Goal: Task Accomplishment & Management: Complete application form

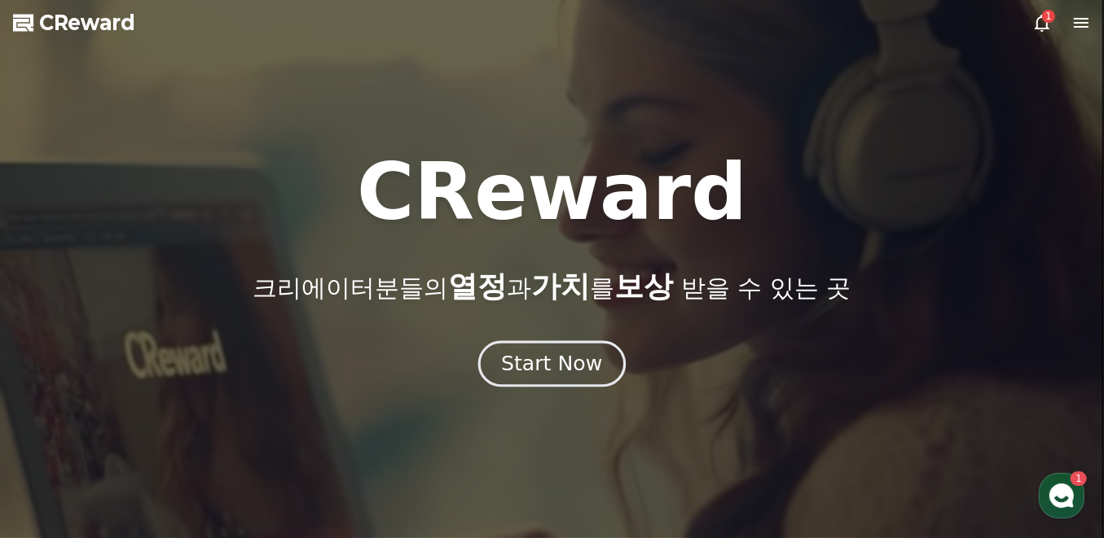
click at [551, 362] on div "Start Now" at bounding box center [551, 364] width 101 height 28
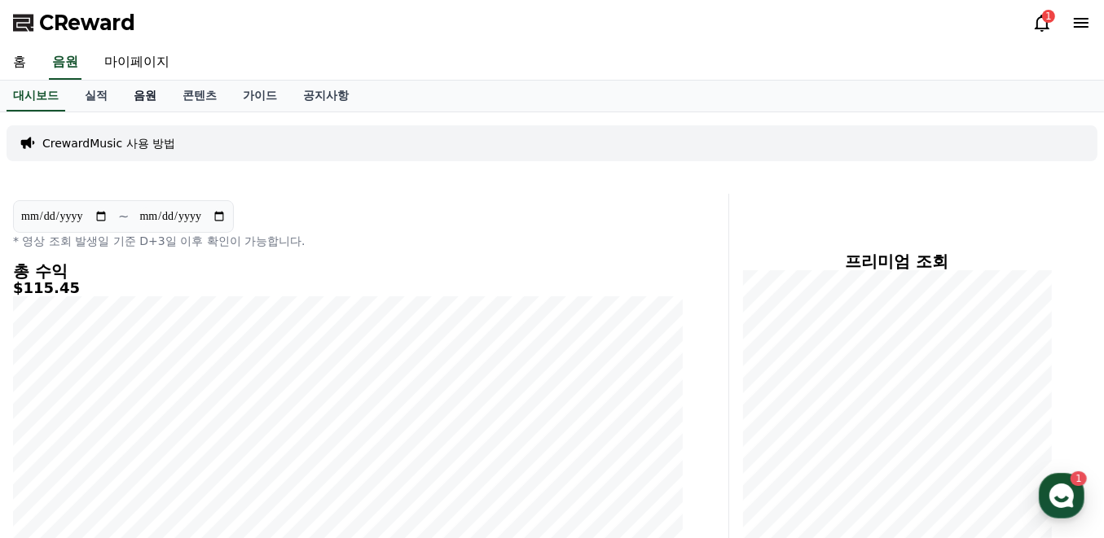
click at [138, 97] on link "음원" at bounding box center [145, 96] width 49 height 31
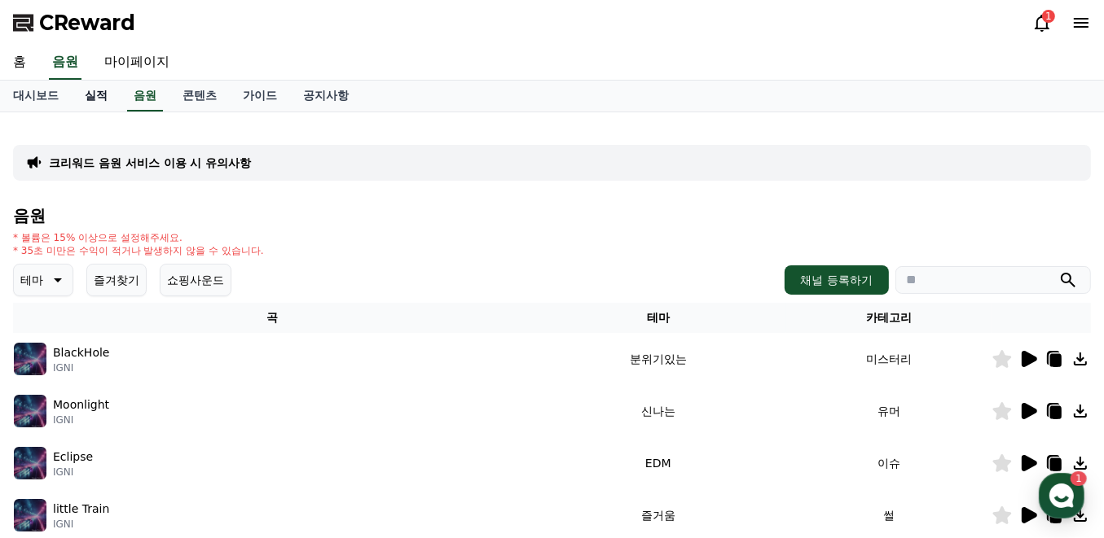
click at [100, 97] on link "실적" at bounding box center [96, 96] width 49 height 31
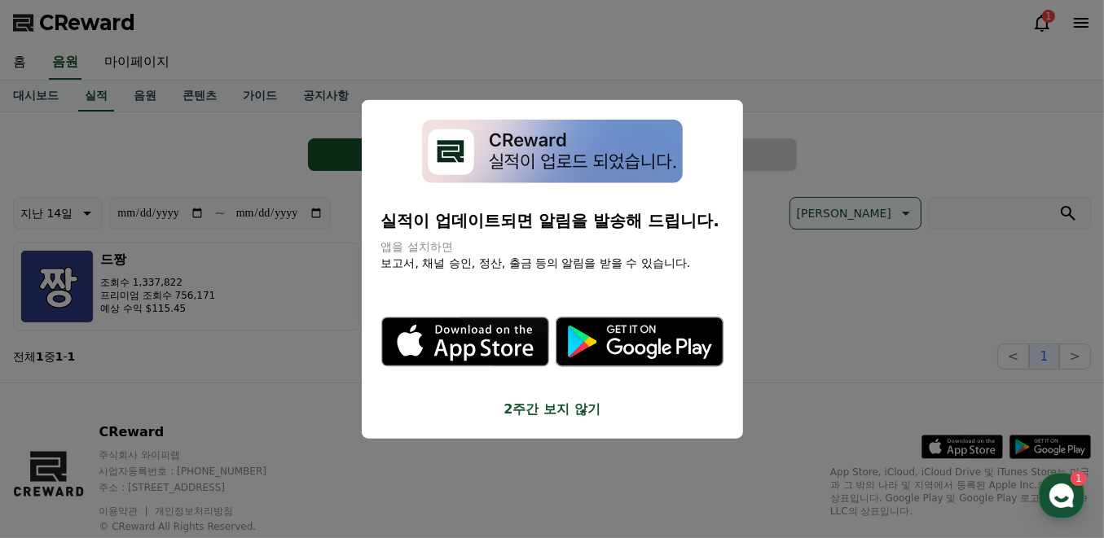
click at [780, 64] on button "close modal" at bounding box center [552, 269] width 1104 height 538
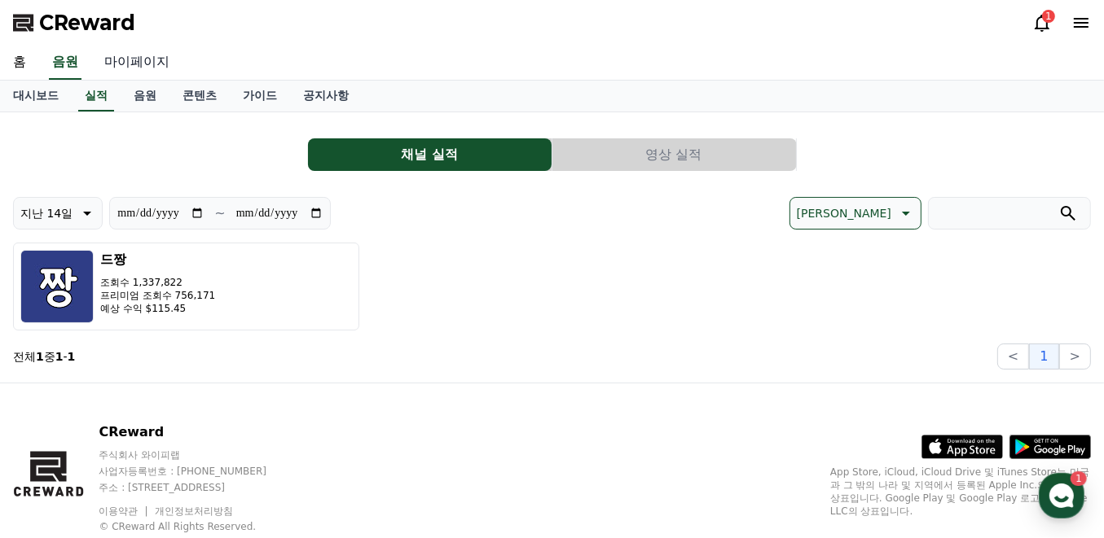
click at [138, 65] on link "마이페이지" at bounding box center [136, 63] width 91 height 34
select select "**********"
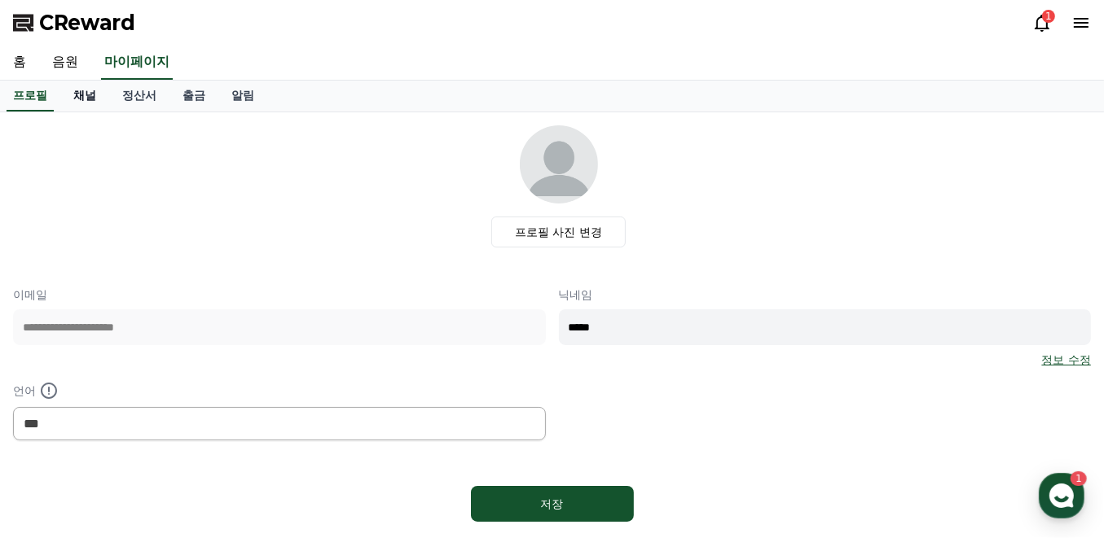
click at [77, 95] on link "채널" at bounding box center [84, 96] width 49 height 31
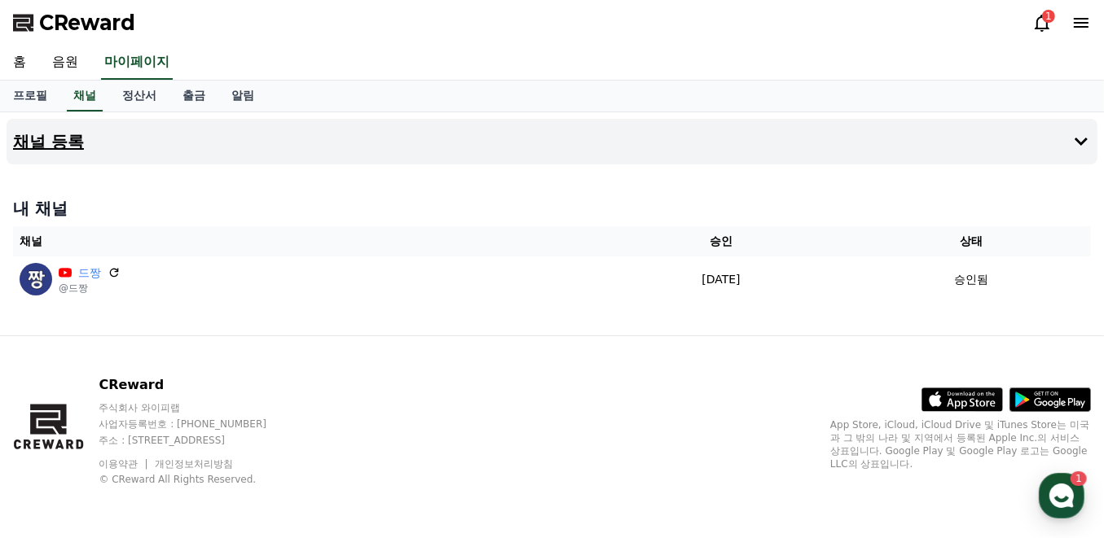
click at [522, 142] on button "채널 등록" at bounding box center [552, 142] width 1091 height 46
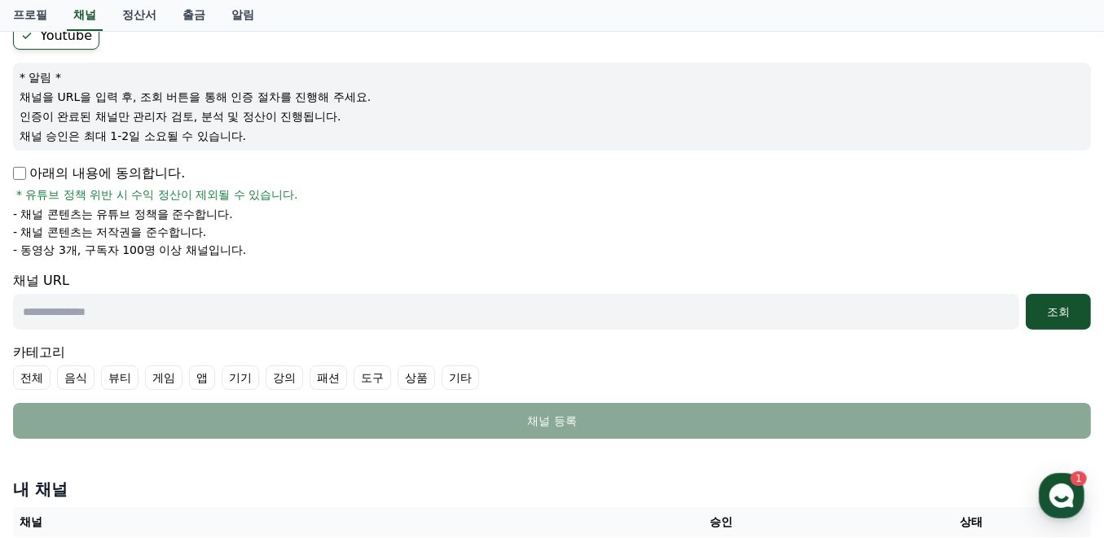
scroll to position [163, 0]
click at [131, 169] on p "아래의 내용에 동의합니다." at bounding box center [99, 173] width 172 height 20
click at [248, 297] on input "text" at bounding box center [516, 311] width 1006 height 36
paste input "**********"
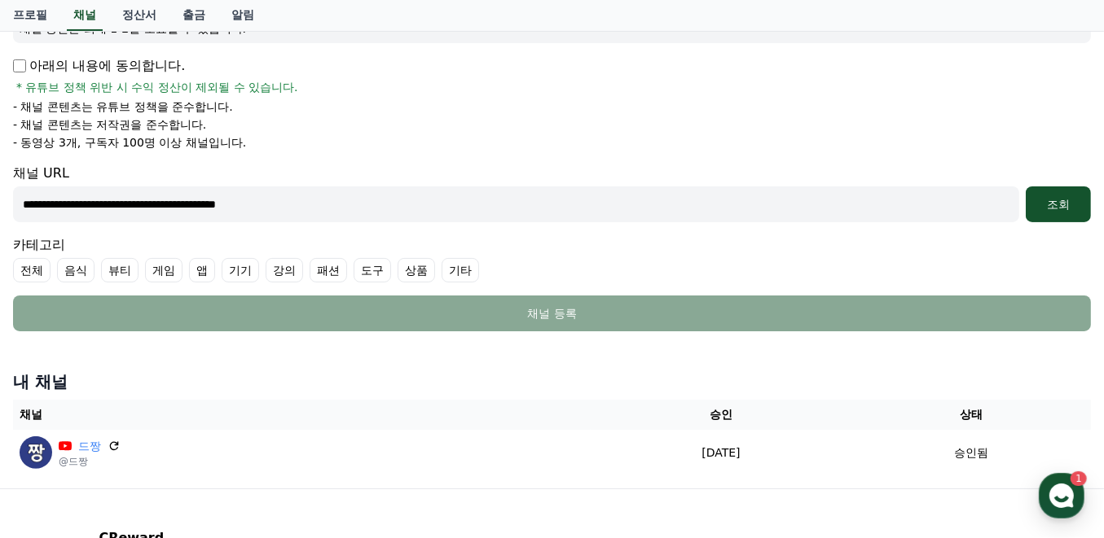
scroll to position [271, 0]
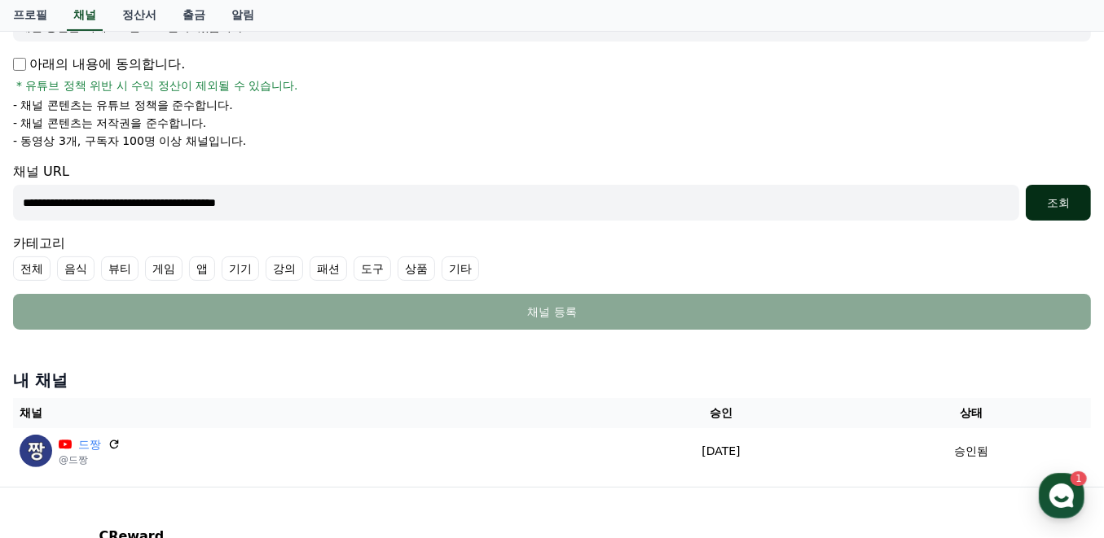
type input "**********"
click at [1053, 209] on button "조회" at bounding box center [1058, 203] width 65 height 36
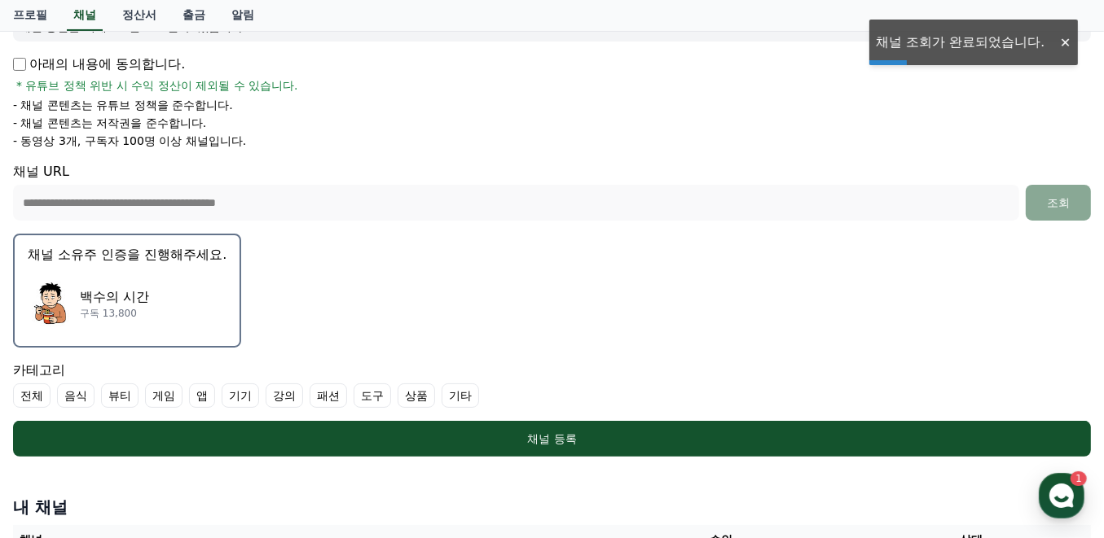
click at [208, 288] on div "백수의 시간 구독 13,800" at bounding box center [127, 303] width 199 height 65
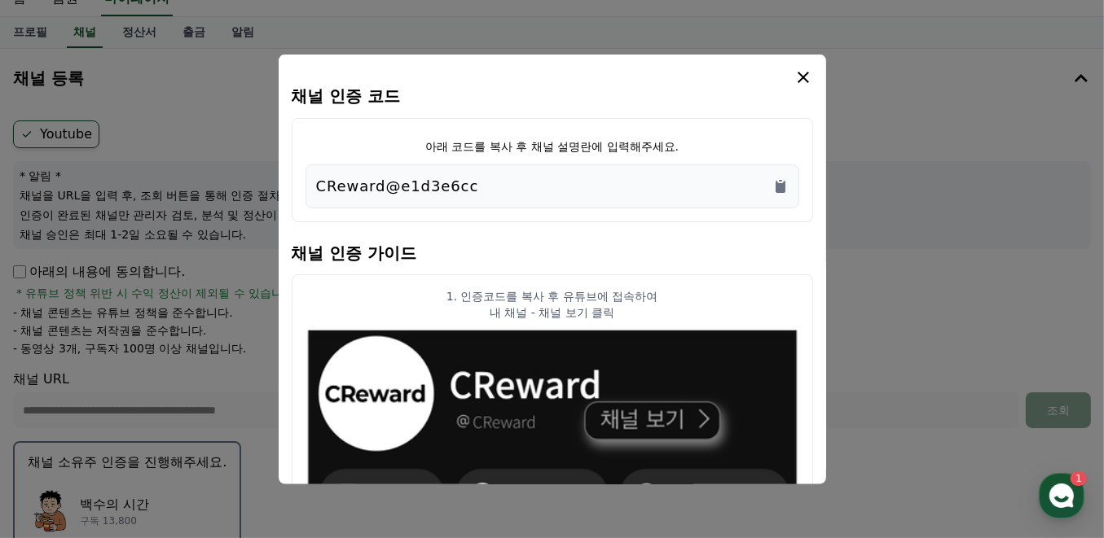
scroll to position [0, 0]
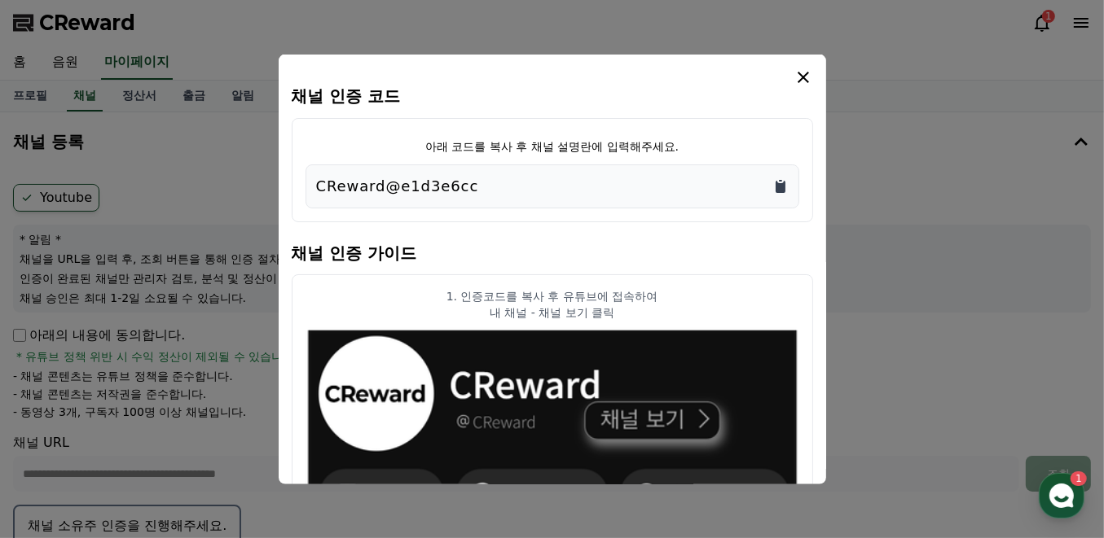
click at [780, 188] on icon "Copy to clipboard" at bounding box center [781, 186] width 10 height 12
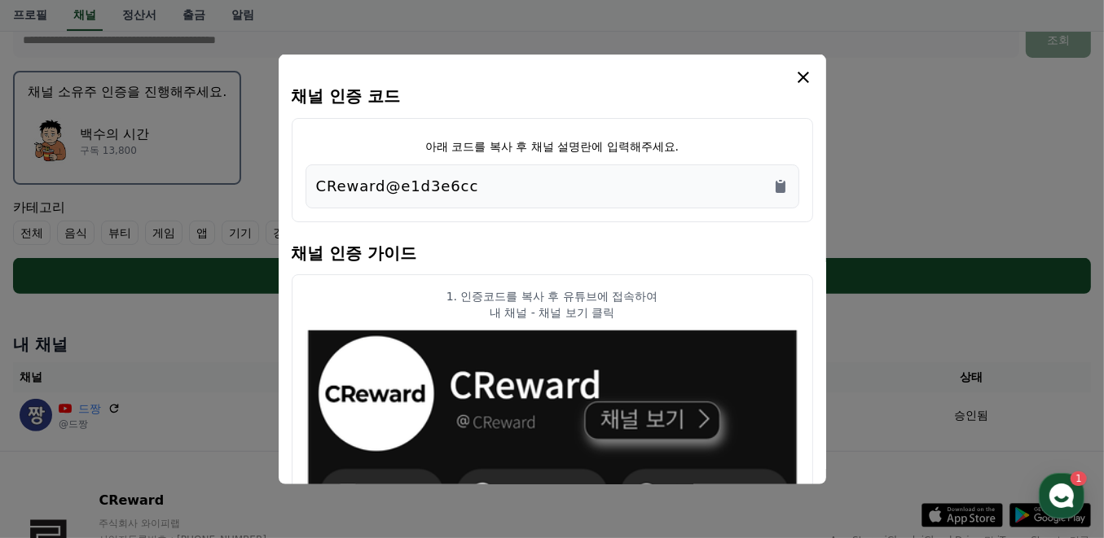
click at [802, 72] on icon "modal" at bounding box center [803, 77] width 20 height 20
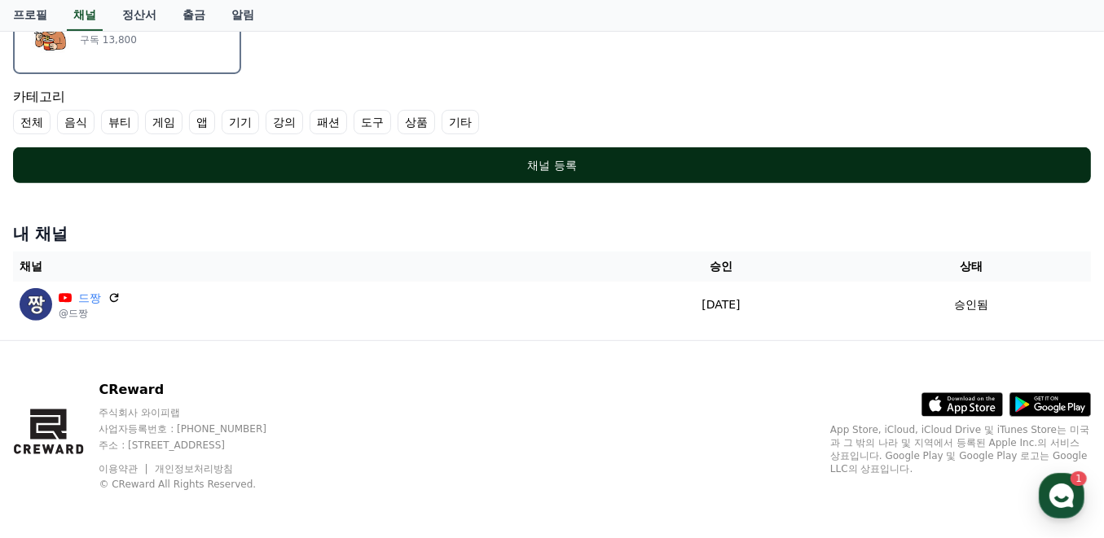
scroll to position [546, 0]
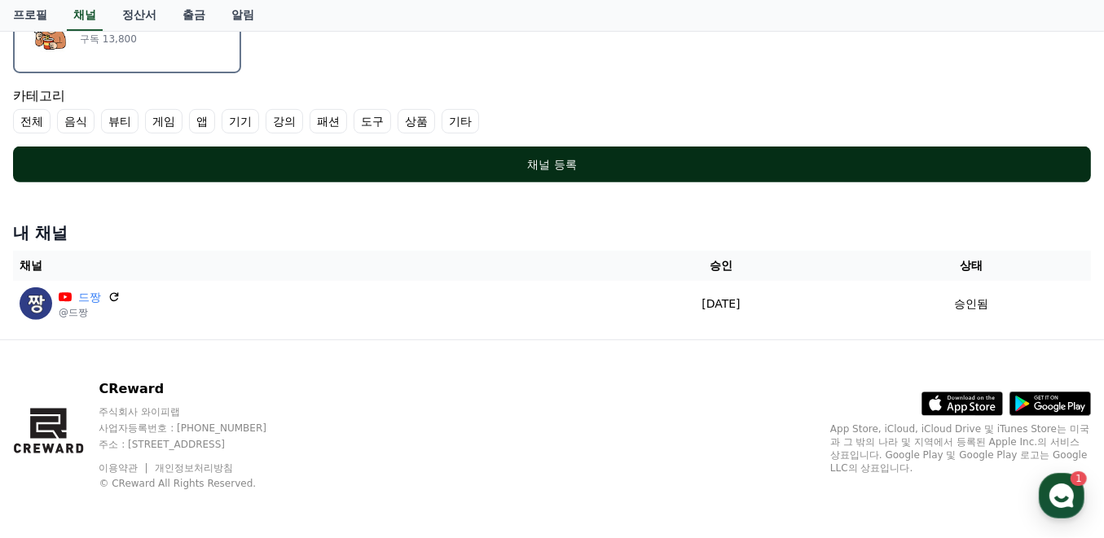
click at [682, 163] on div "채널 등록" at bounding box center [552, 164] width 1013 height 16
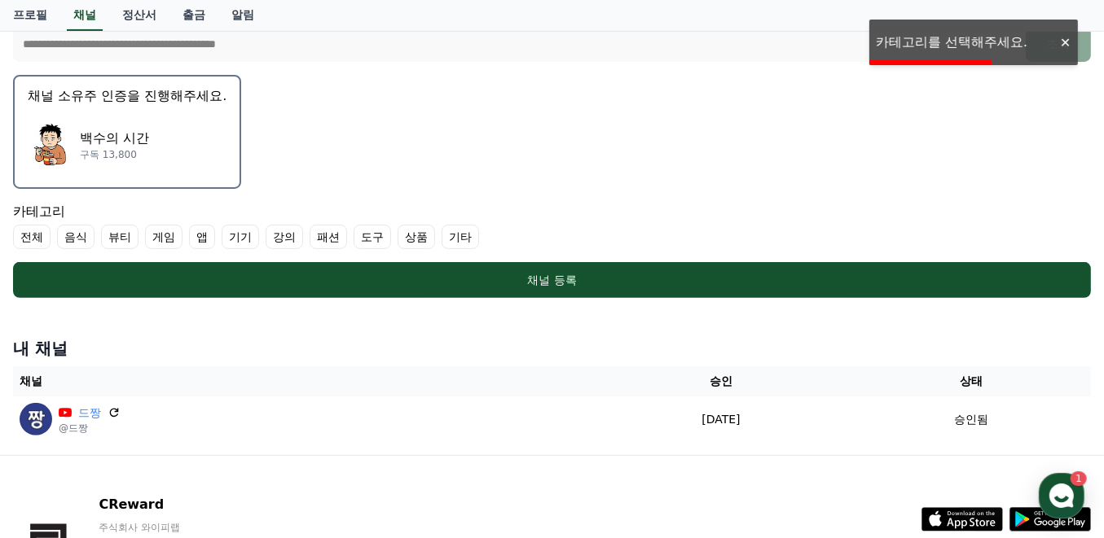
scroll to position [328, 0]
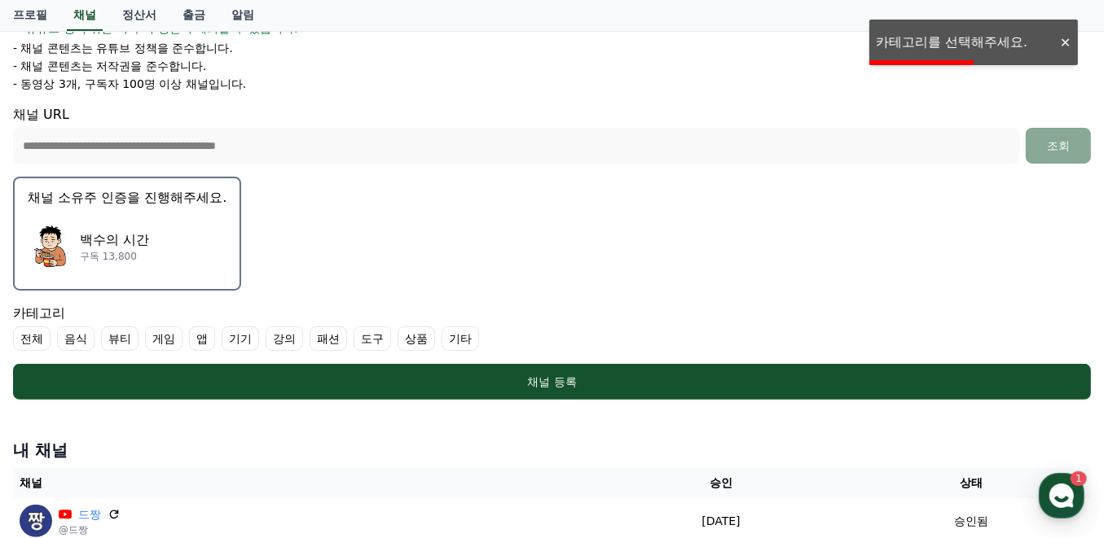
click at [231, 226] on button "채널 소유주 인증을 진행해주세요. 백수의 시간 구독 13,800" at bounding box center [127, 234] width 228 height 114
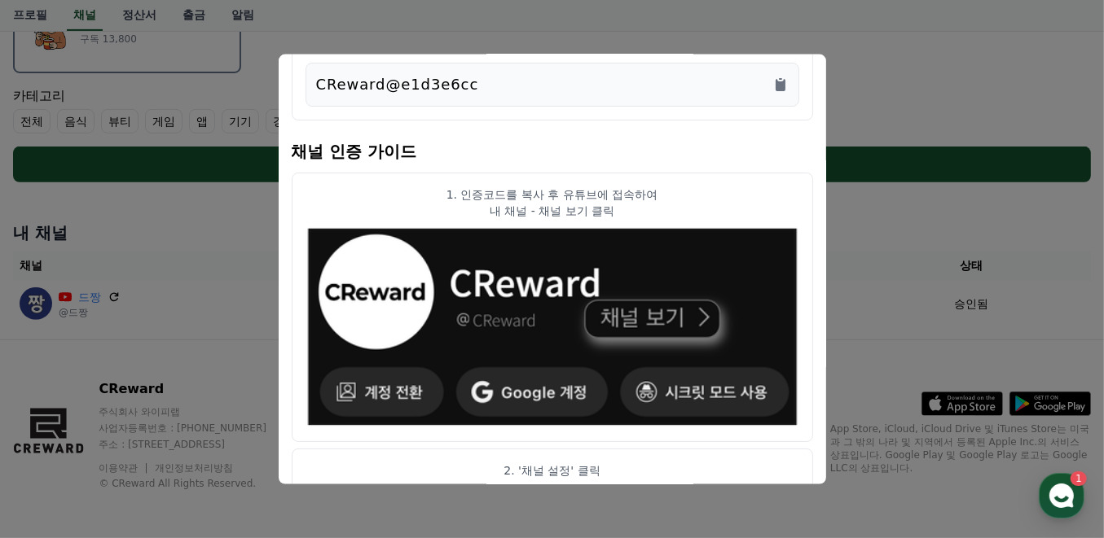
scroll to position [0, 0]
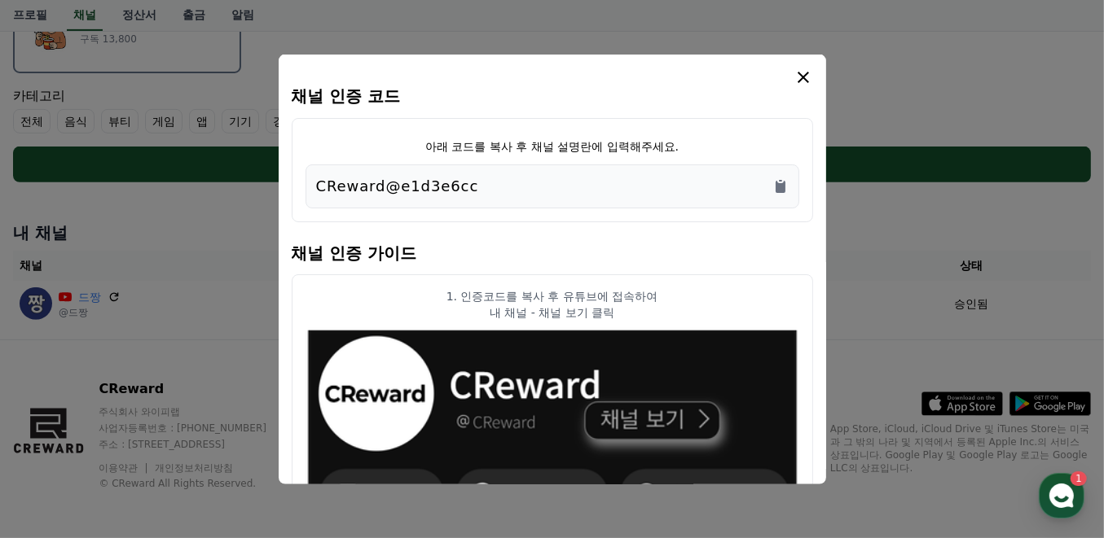
click at [806, 76] on icon "modal" at bounding box center [803, 77] width 20 height 20
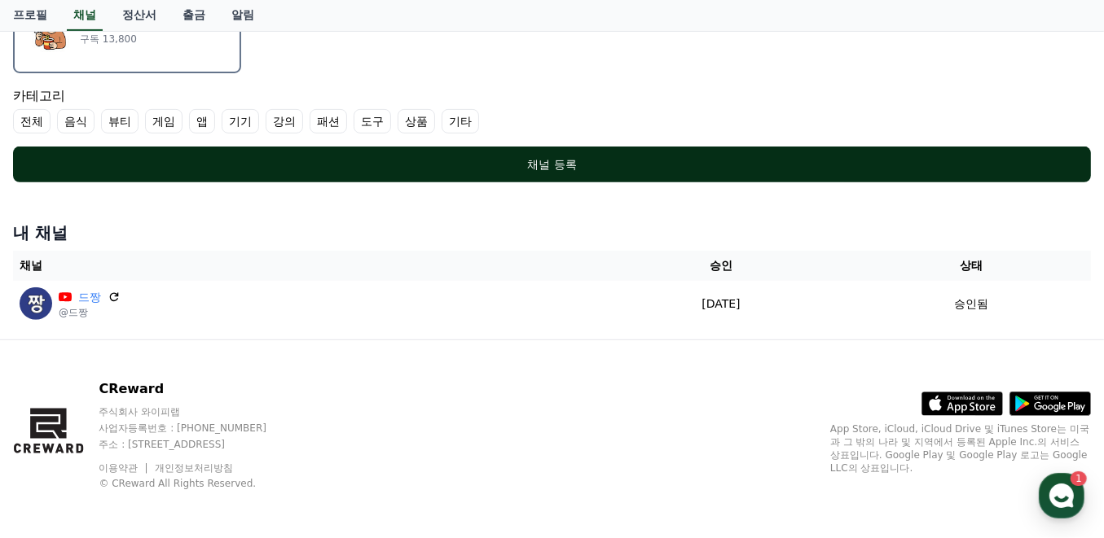
click at [380, 166] on div "채널 등록" at bounding box center [552, 164] width 1013 height 16
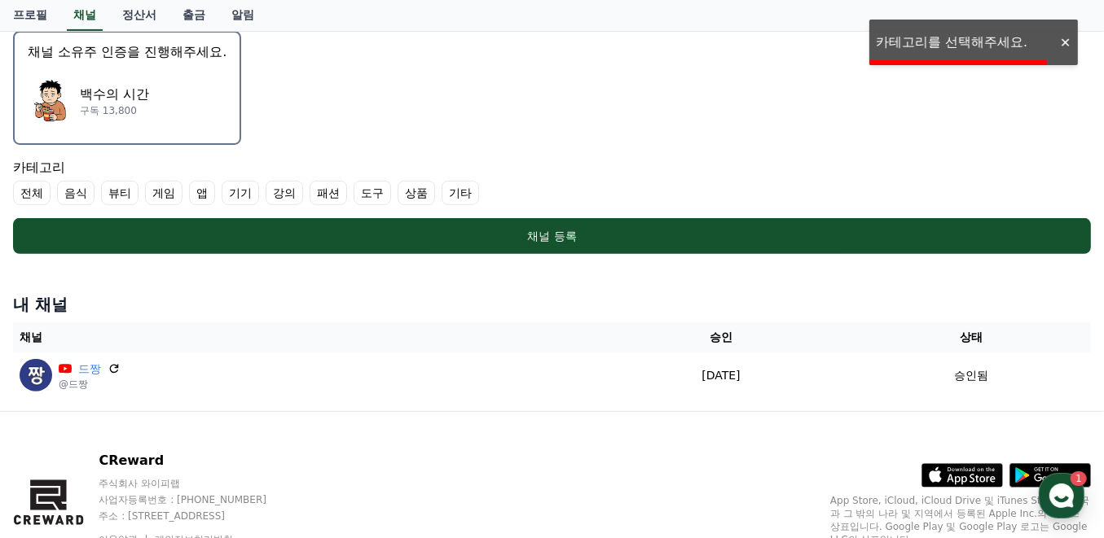
scroll to position [383, 0]
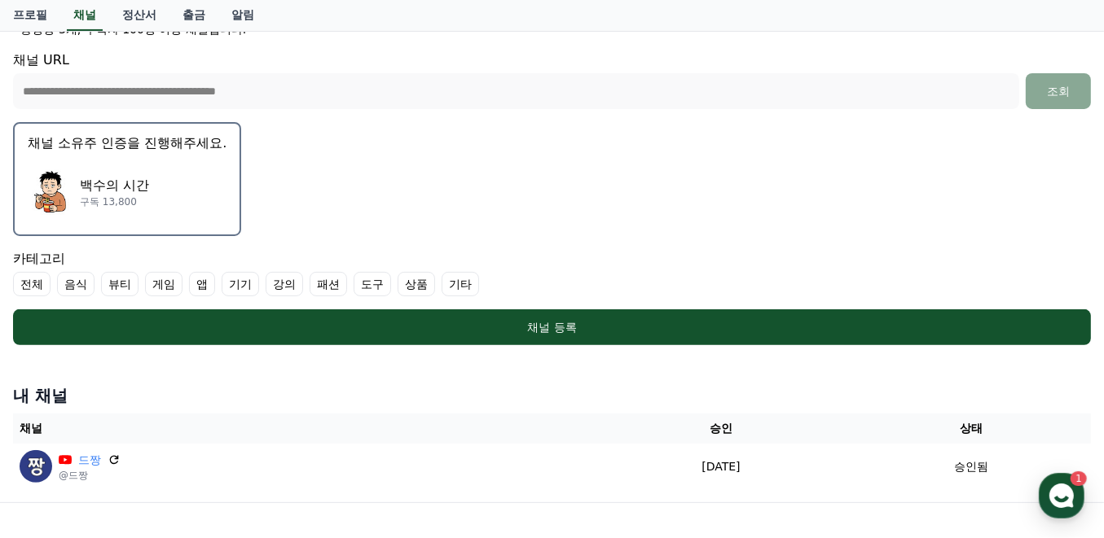
click at [456, 291] on label "기타" at bounding box center [460, 284] width 37 height 24
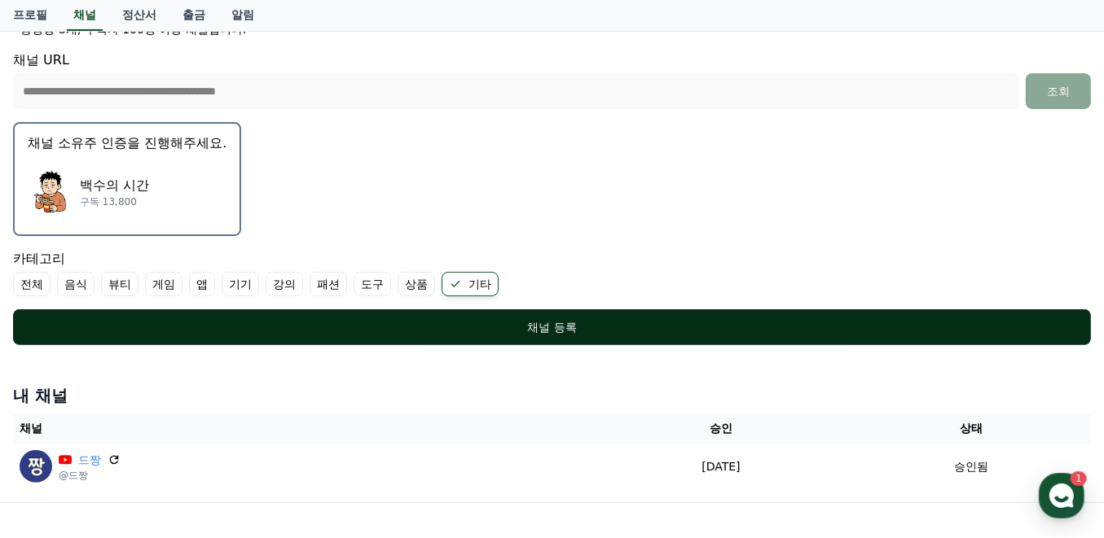
click at [433, 331] on div "채널 등록" at bounding box center [552, 327] width 1013 height 16
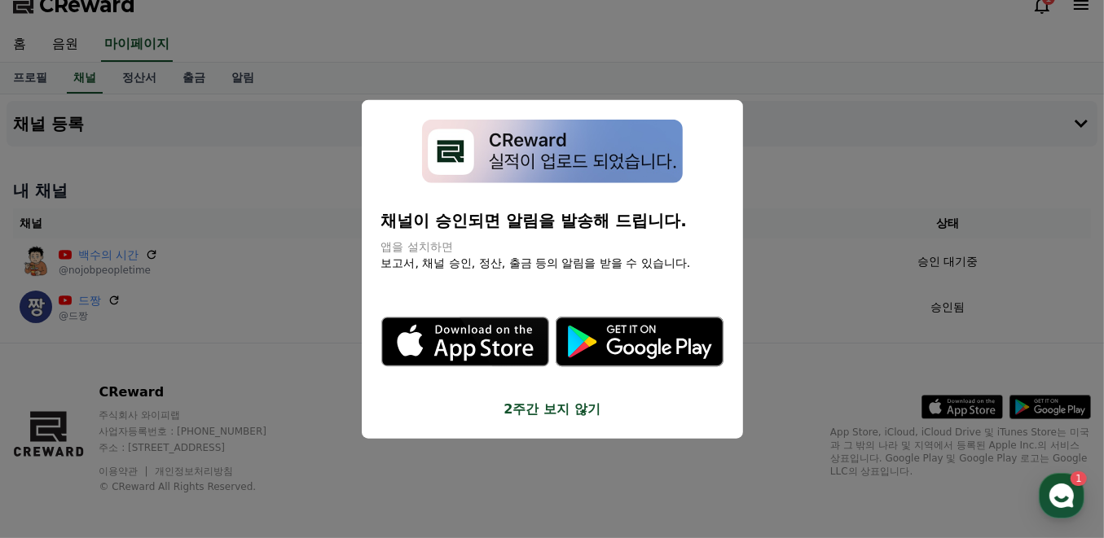
click at [521, 413] on button "2주간 보지 않기" at bounding box center [552, 410] width 342 height 20
